Goal: Check status

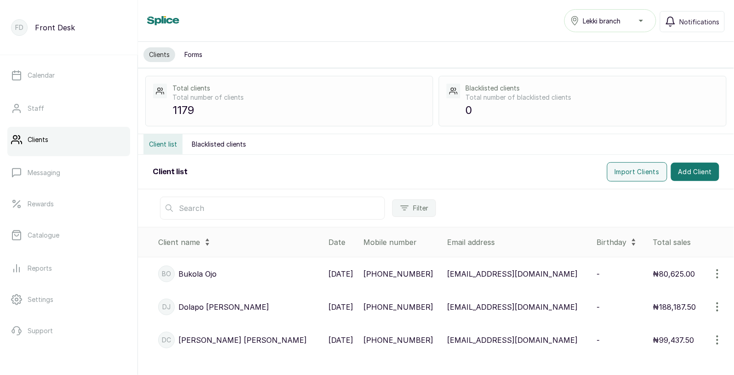
click at [219, 212] on input "text" at bounding box center [272, 208] width 225 height 23
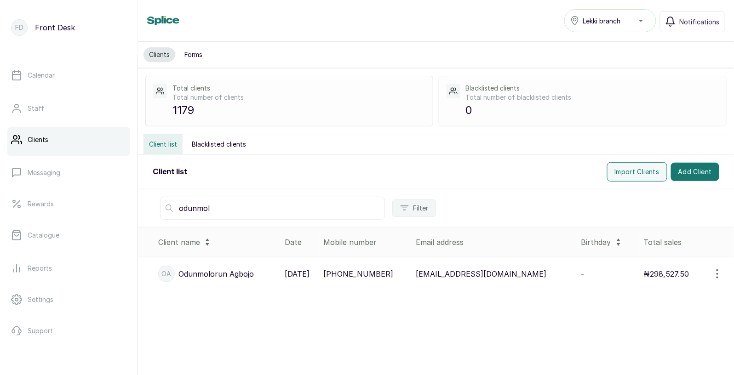
type input "odunmol"
click at [309, 277] on p "[DATE]" at bounding box center [297, 274] width 25 height 11
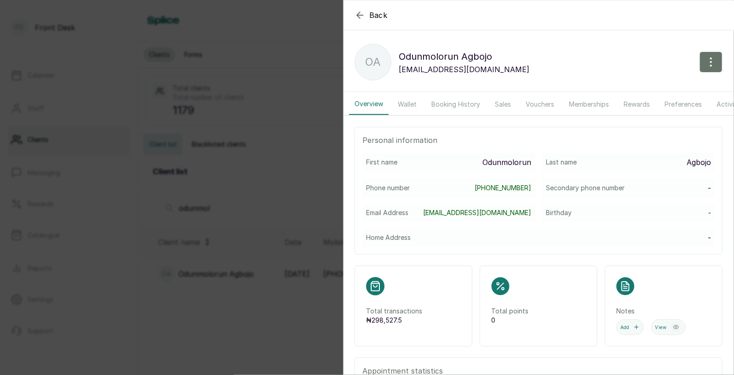
click at [454, 102] on button "Booking History" at bounding box center [456, 104] width 60 height 21
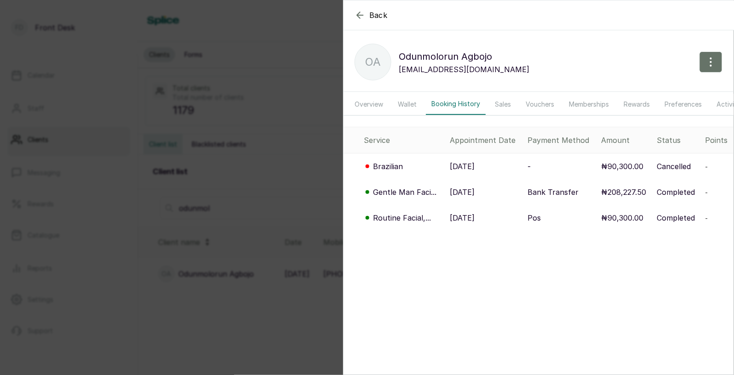
click at [452, 191] on p "[DATE]" at bounding box center [462, 192] width 25 height 11
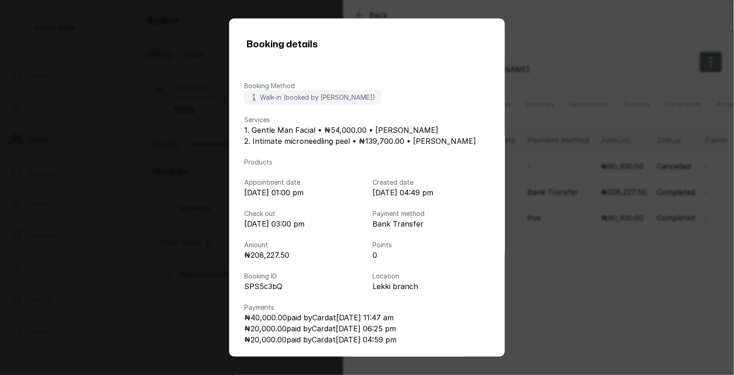
click at [542, 166] on div "Booking details Booking Method 🚶 Walk-in (booked by [PERSON_NAME]) Services 1. …" at bounding box center [367, 187] width 734 height 375
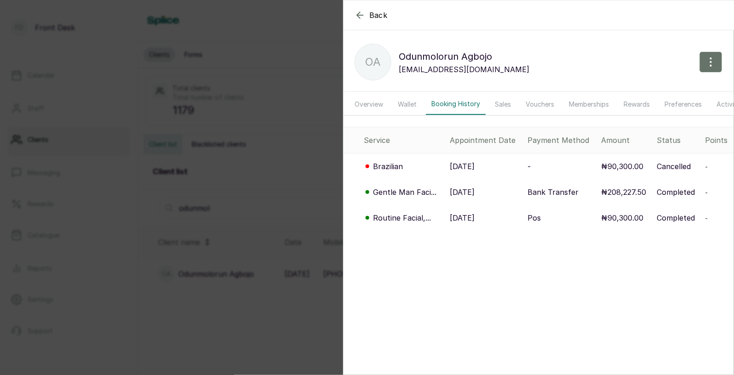
click at [475, 168] on p "[DATE]" at bounding box center [462, 166] width 25 height 11
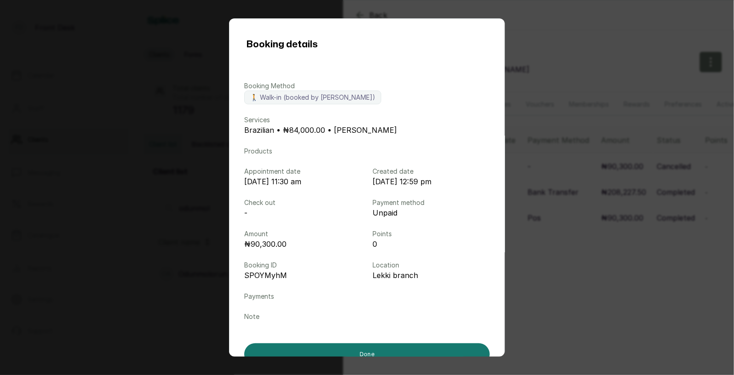
click at [541, 187] on div "Booking details Booking Method 🚶 Walk-in (booked by [PERSON_NAME]) Services Bra…" at bounding box center [367, 187] width 734 height 375
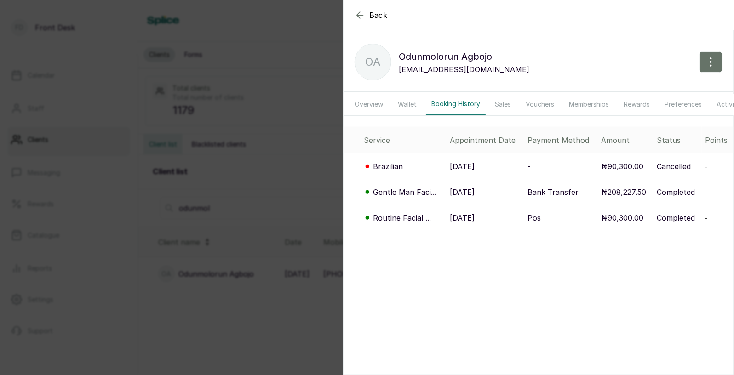
click at [471, 216] on p "[DATE]" at bounding box center [462, 218] width 25 height 11
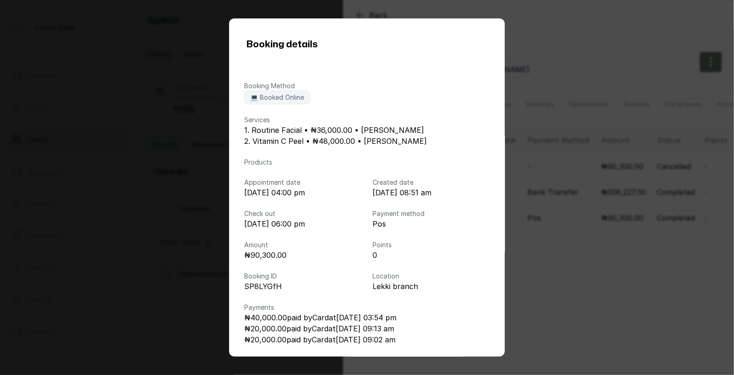
click at [572, 201] on div "Booking details Booking Method 💻 Booked Online Services 1. Routine Facial • ₦36…" at bounding box center [367, 187] width 734 height 375
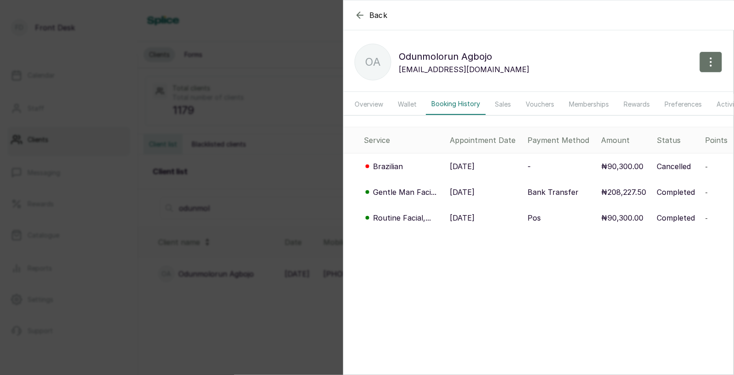
click at [269, 212] on div "Back Odunmolorun Agbojo OA Odunmolorun Agbojo [EMAIL_ADDRESS][DOMAIN_NAME] Over…" at bounding box center [367, 187] width 734 height 375
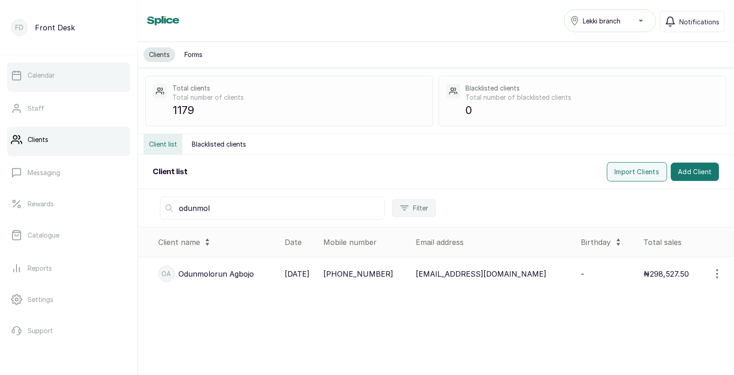
click at [54, 76] on p "Calendar" at bounding box center [41, 75] width 27 height 9
